Goal: Information Seeking & Learning: Learn about a topic

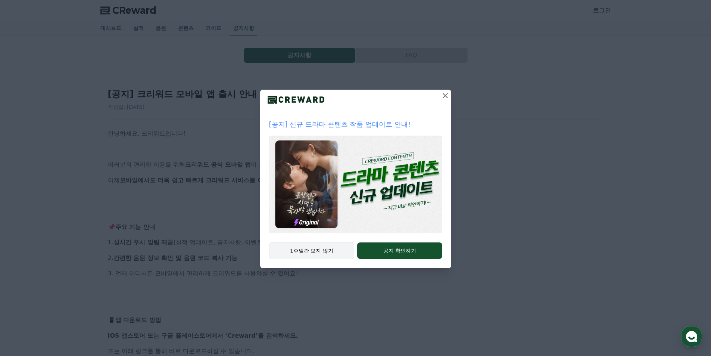
click at [327, 250] on button "1주일간 보지 않기" at bounding box center [311, 250] width 85 height 17
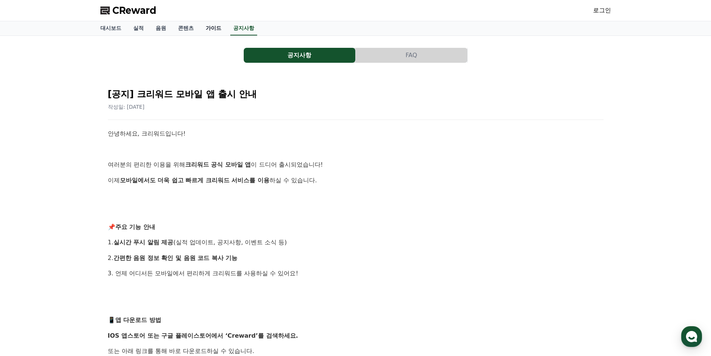
click at [216, 28] on link "가이드" at bounding box center [214, 28] width 28 height 14
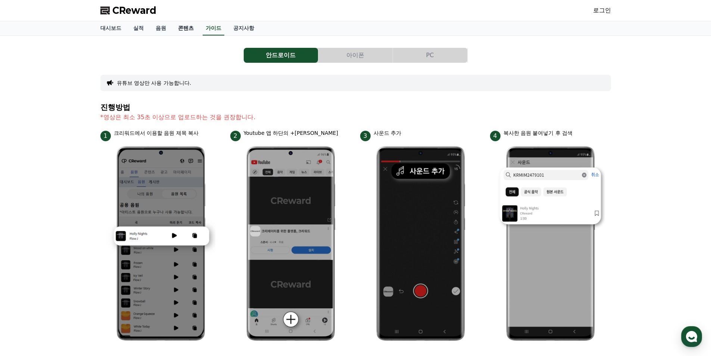
click at [192, 32] on link "콘텐츠" at bounding box center [186, 28] width 28 height 14
click at [167, 30] on link "음원" at bounding box center [161, 28] width 22 height 14
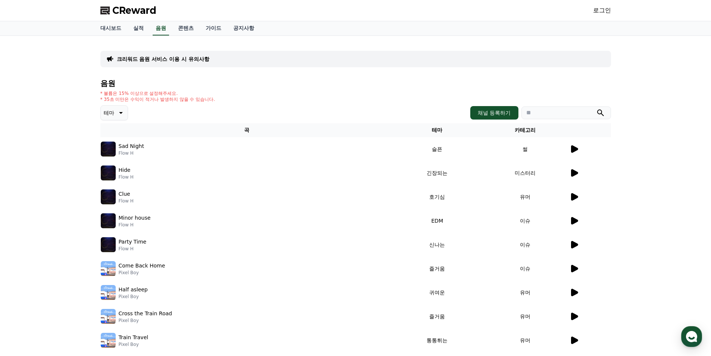
click at [590, 6] on div "CReward 로그인" at bounding box center [355, 10] width 523 height 21
click at [603, 10] on link "로그인" at bounding box center [602, 10] width 18 height 9
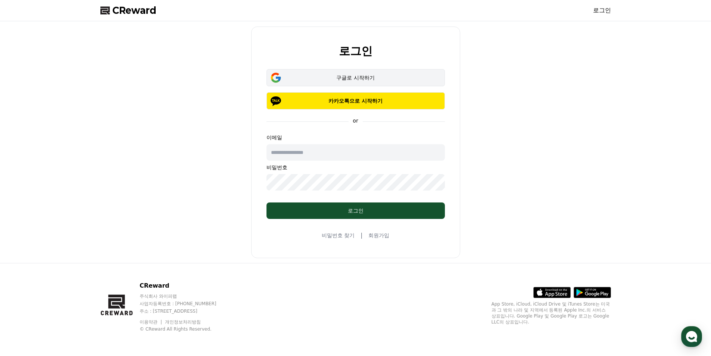
click at [362, 83] on button "구글로 시작하기" at bounding box center [356, 77] width 178 height 17
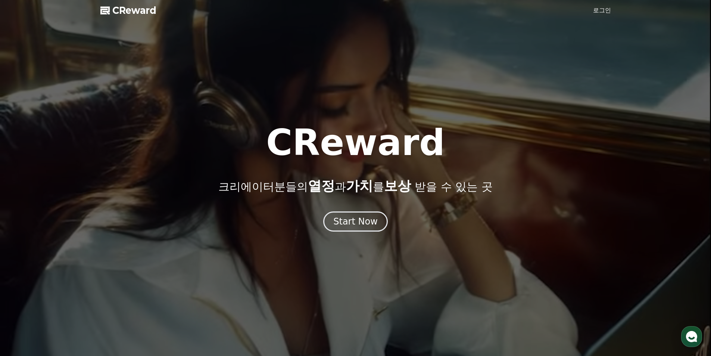
click at [612, 10] on div at bounding box center [355, 178] width 711 height 356
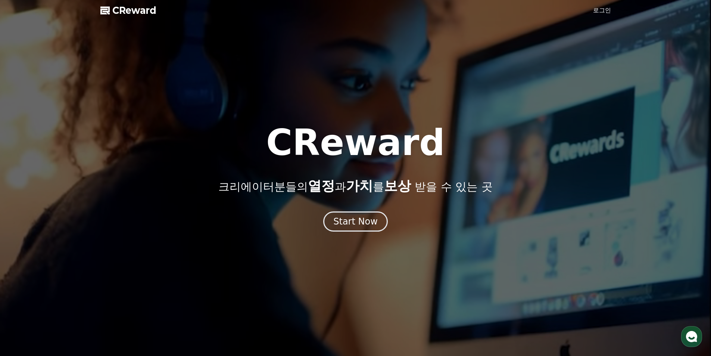
click at [604, 10] on link "로그인" at bounding box center [602, 10] width 18 height 9
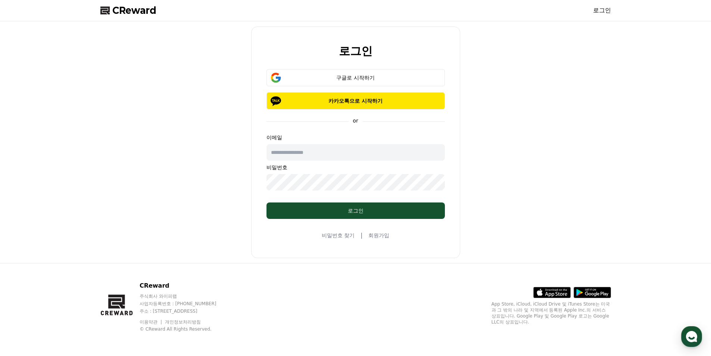
click at [144, 9] on span "CReward" at bounding box center [134, 10] width 44 height 12
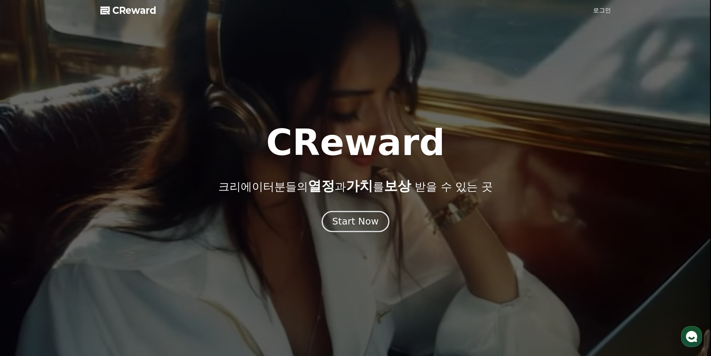
click at [353, 221] on div "Start Now" at bounding box center [355, 221] width 46 height 13
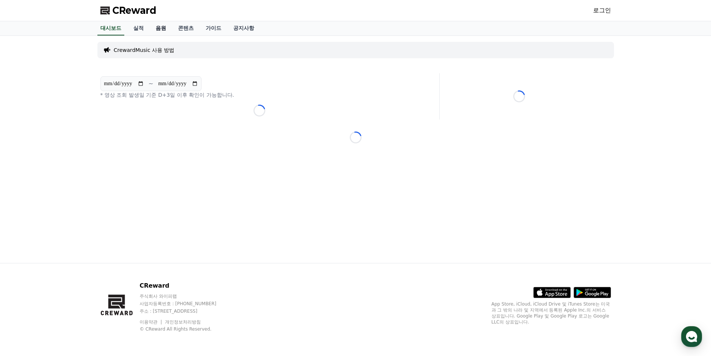
click at [155, 29] on link "음원" at bounding box center [161, 28] width 22 height 14
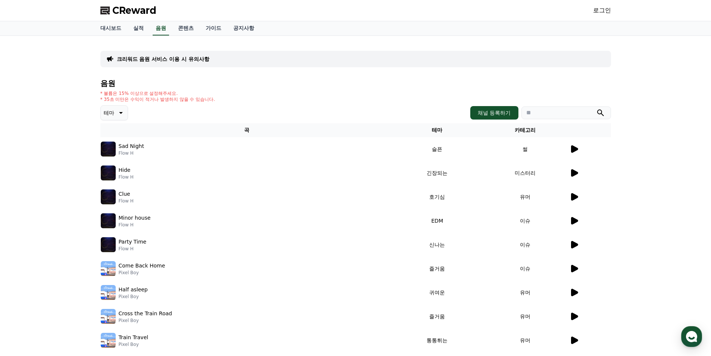
click at [124, 118] on button "테마" at bounding box center [114, 112] width 28 height 15
click at [124, 117] on button "테마" at bounding box center [114, 112] width 28 height 15
click at [121, 153] on button "웅장한" at bounding box center [113, 154] width 22 height 16
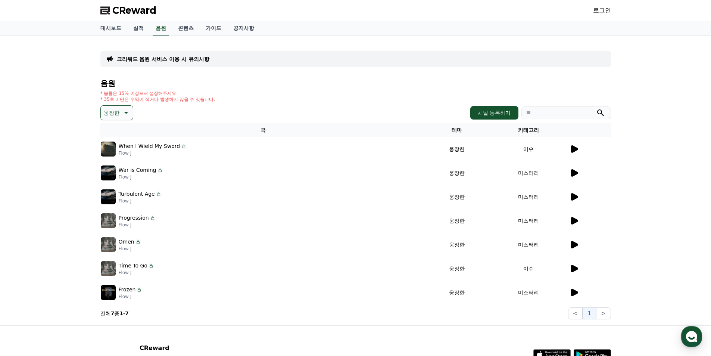
click at [580, 151] on div at bounding box center [590, 148] width 41 height 9
click at [572, 150] on icon at bounding box center [574, 148] width 7 height 7
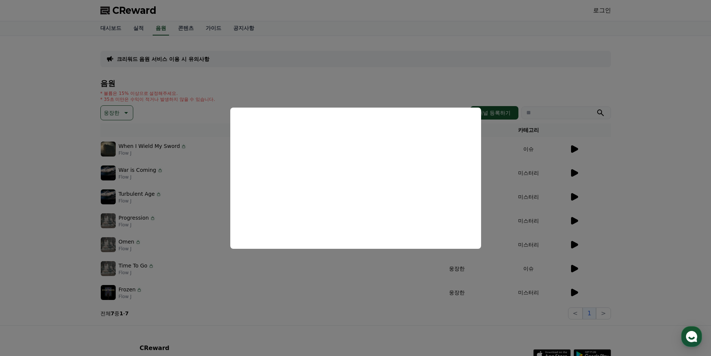
click at [448, 92] on button "close modal" at bounding box center [355, 178] width 711 height 356
